Goal: Task Accomplishment & Management: Use online tool/utility

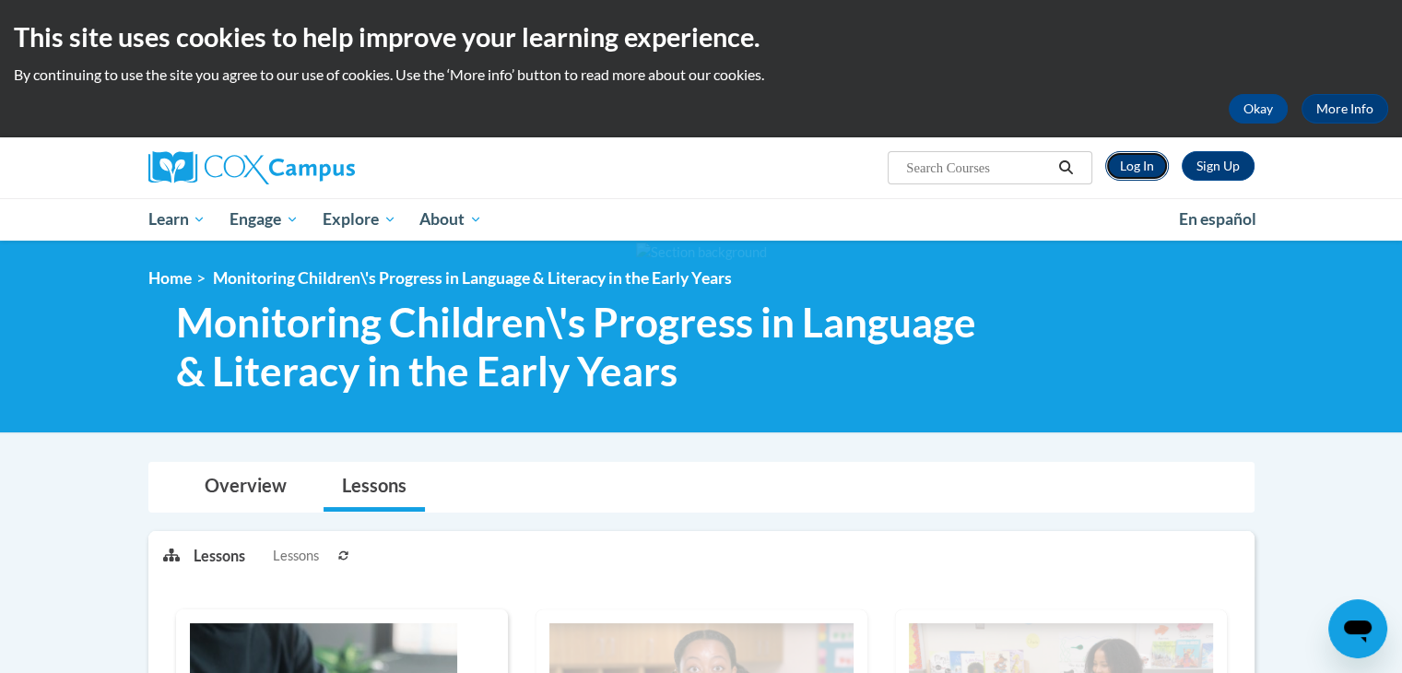
click at [1135, 165] on link "Log In" at bounding box center [1137, 166] width 64 height 30
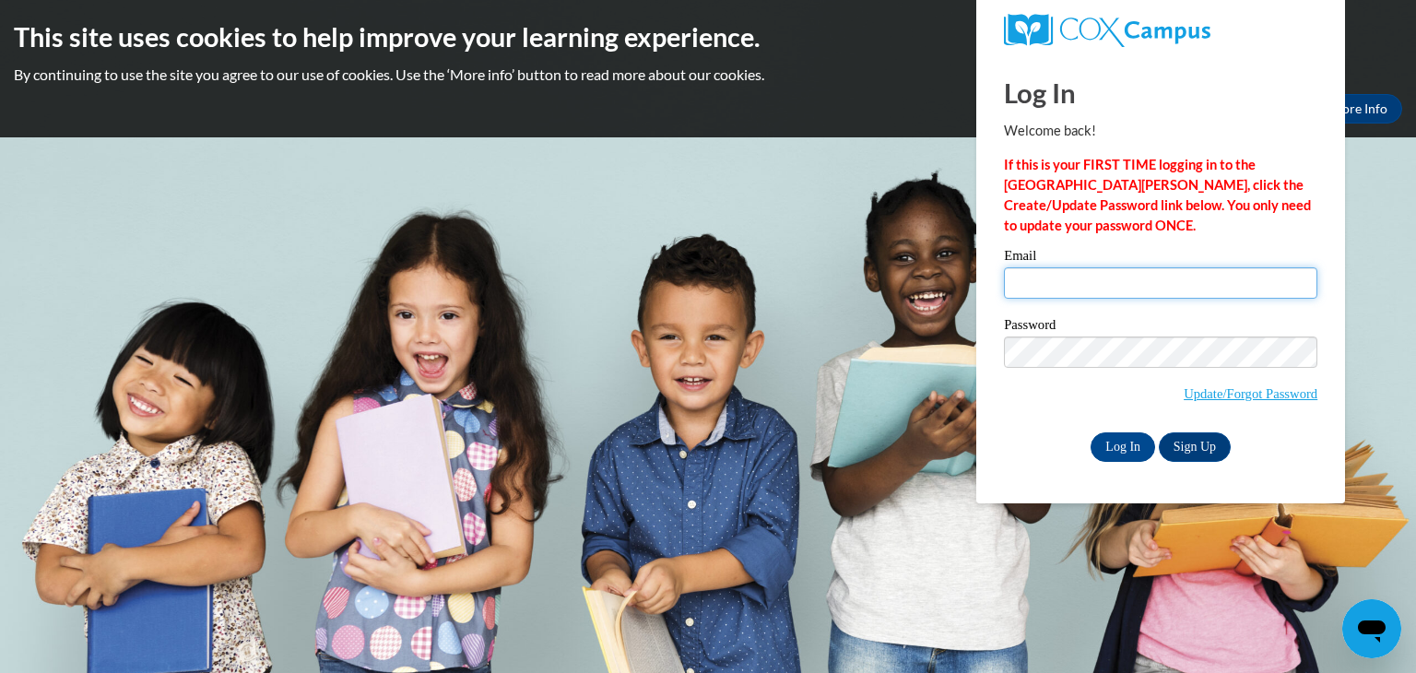
type input "hgreen6@cub.uca.edu"
click at [1131, 437] on input "Log In" at bounding box center [1123, 447] width 65 height 30
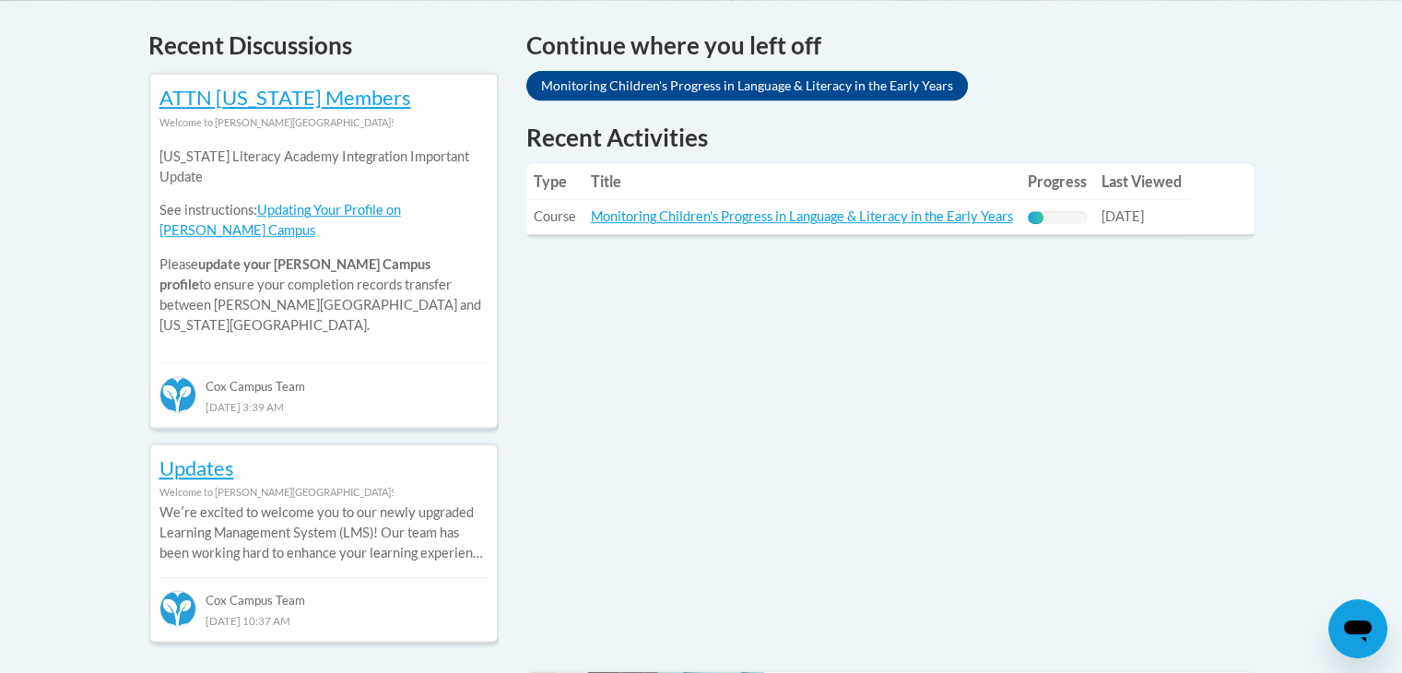
scroll to position [786, 0]
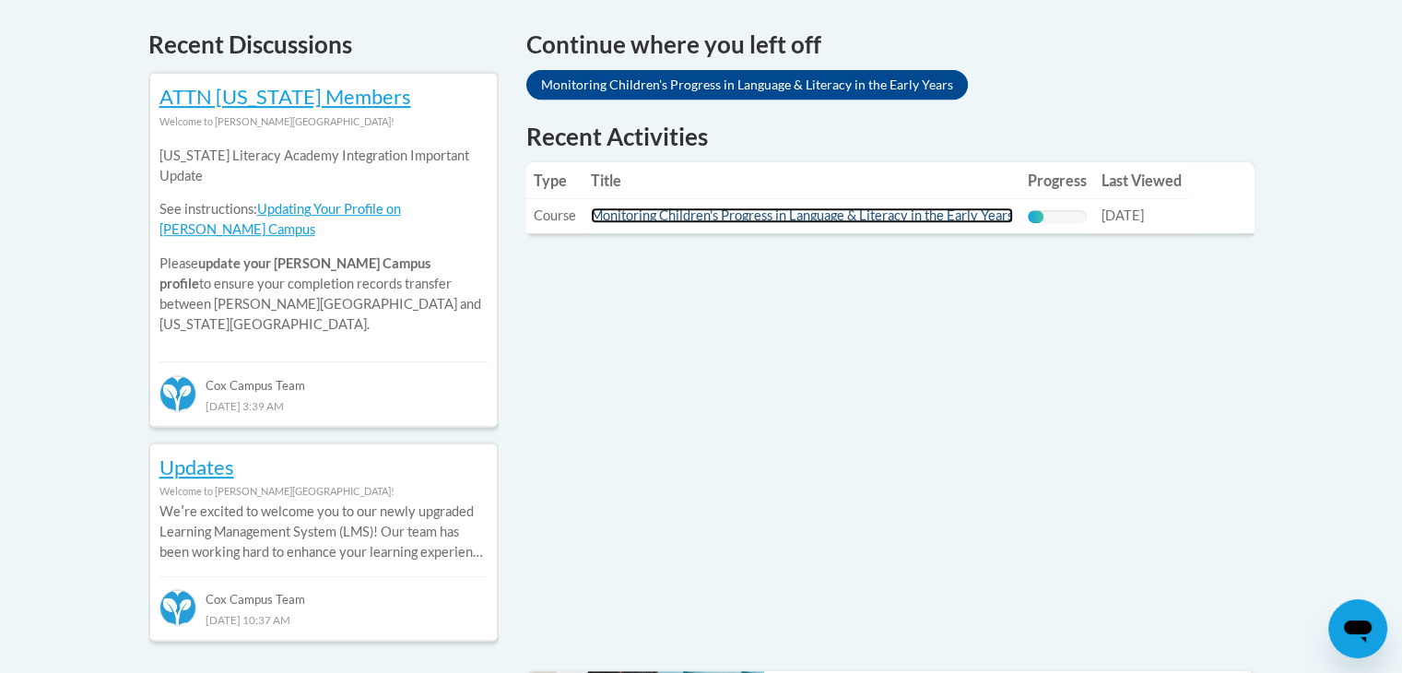
click at [828, 215] on link "Monitoring Children's Progress in Language & Literacy in the Early Years" at bounding box center [802, 215] width 422 height 16
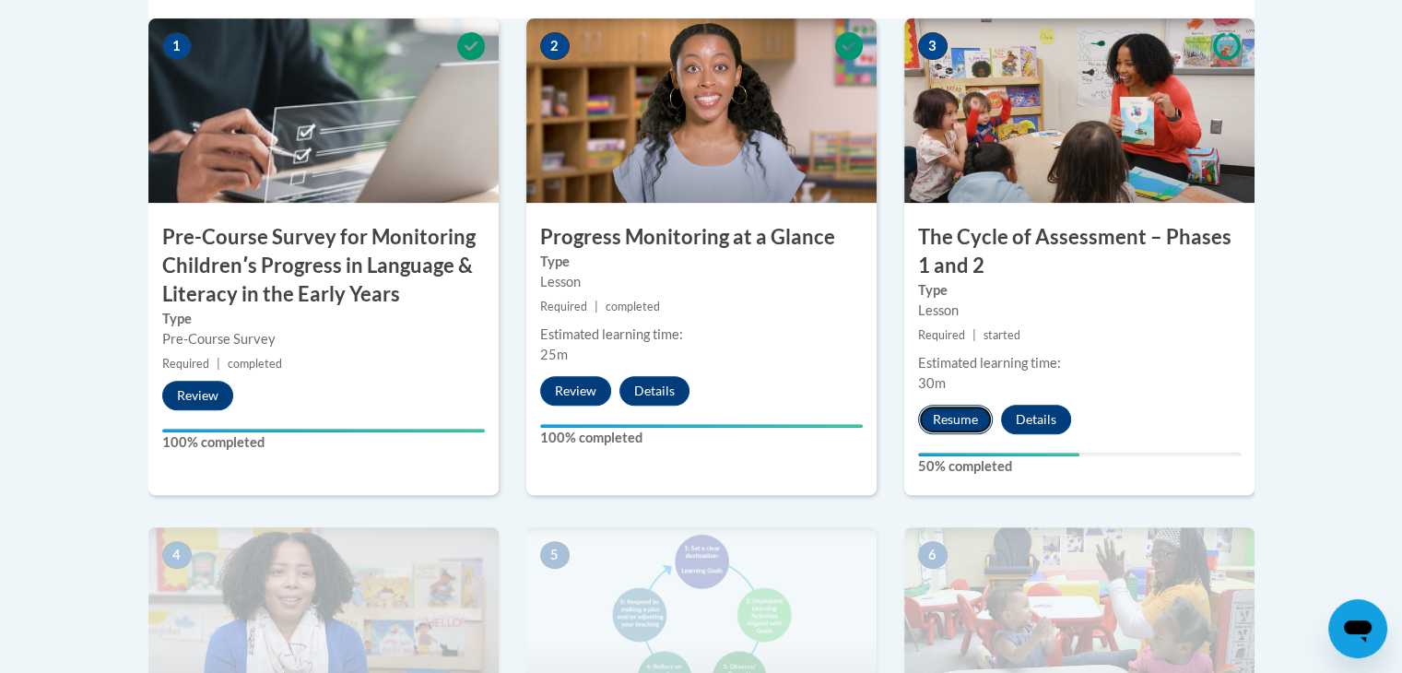
click at [964, 408] on button "Resume" at bounding box center [955, 420] width 75 height 30
